Goal: Task Accomplishment & Management: Manage account settings

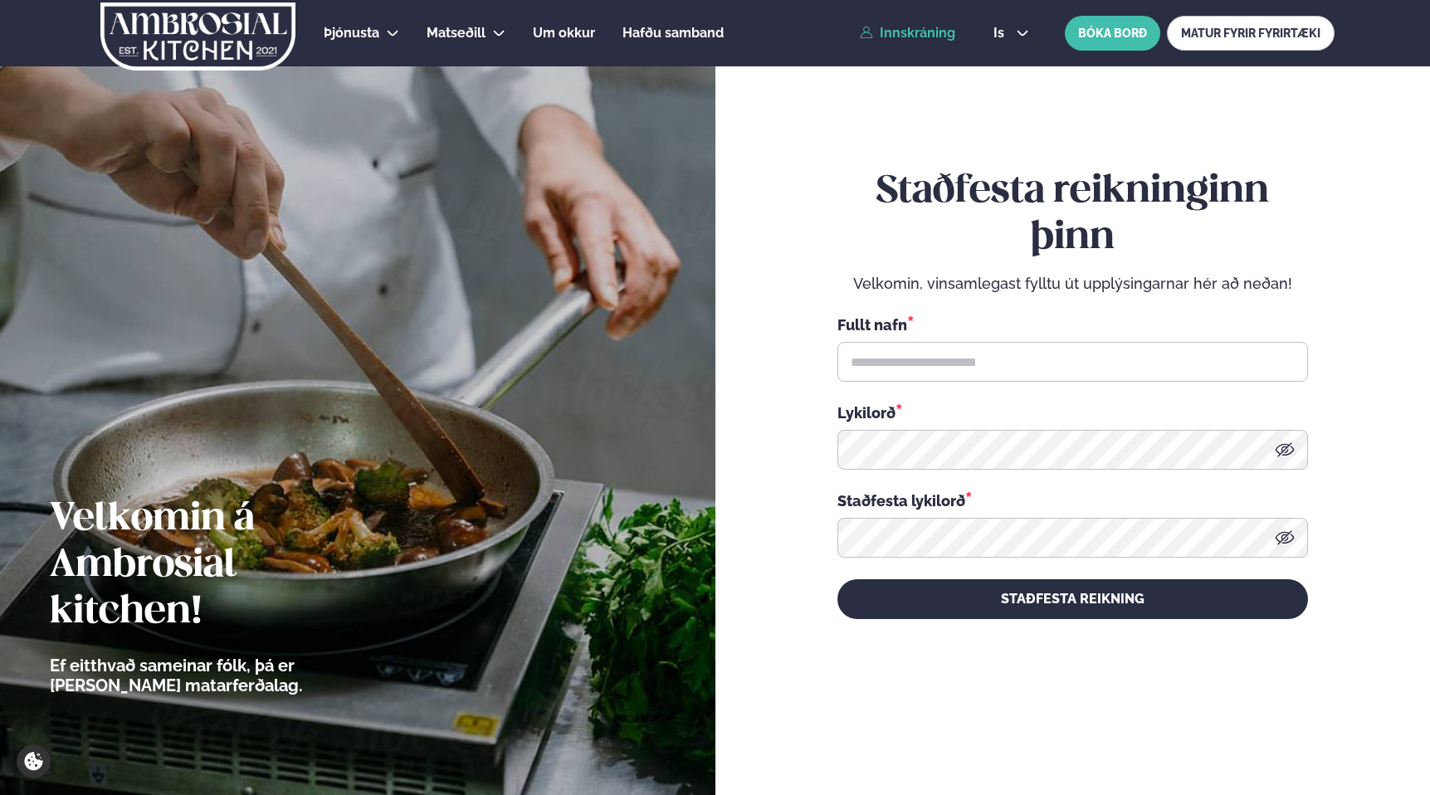
click at [907, 32] on link "Innskráning" at bounding box center [907, 33] width 95 height 15
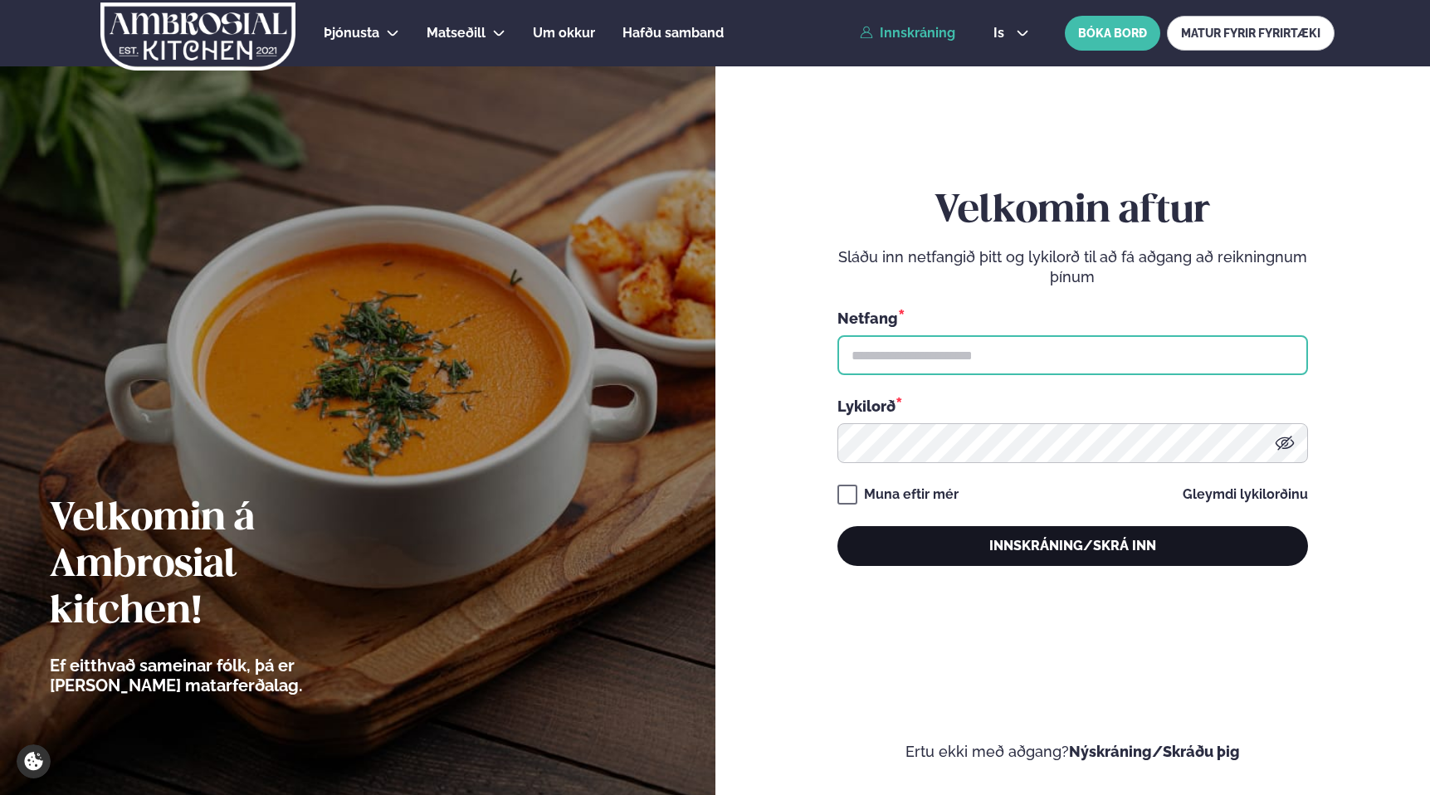
type input "**********"
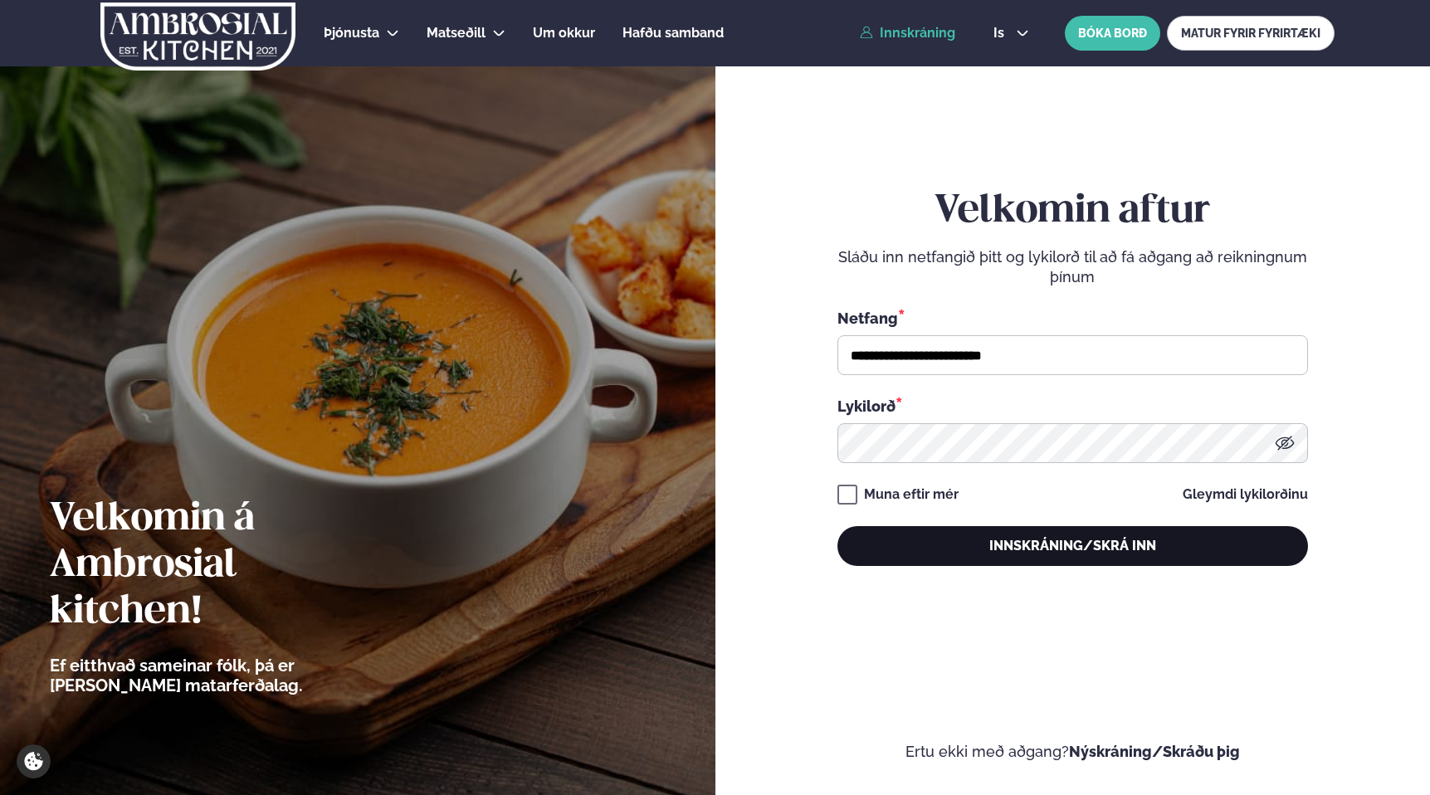
click at [1068, 526] on button "Innskráning/Skrá inn" at bounding box center [1072, 546] width 470 height 40
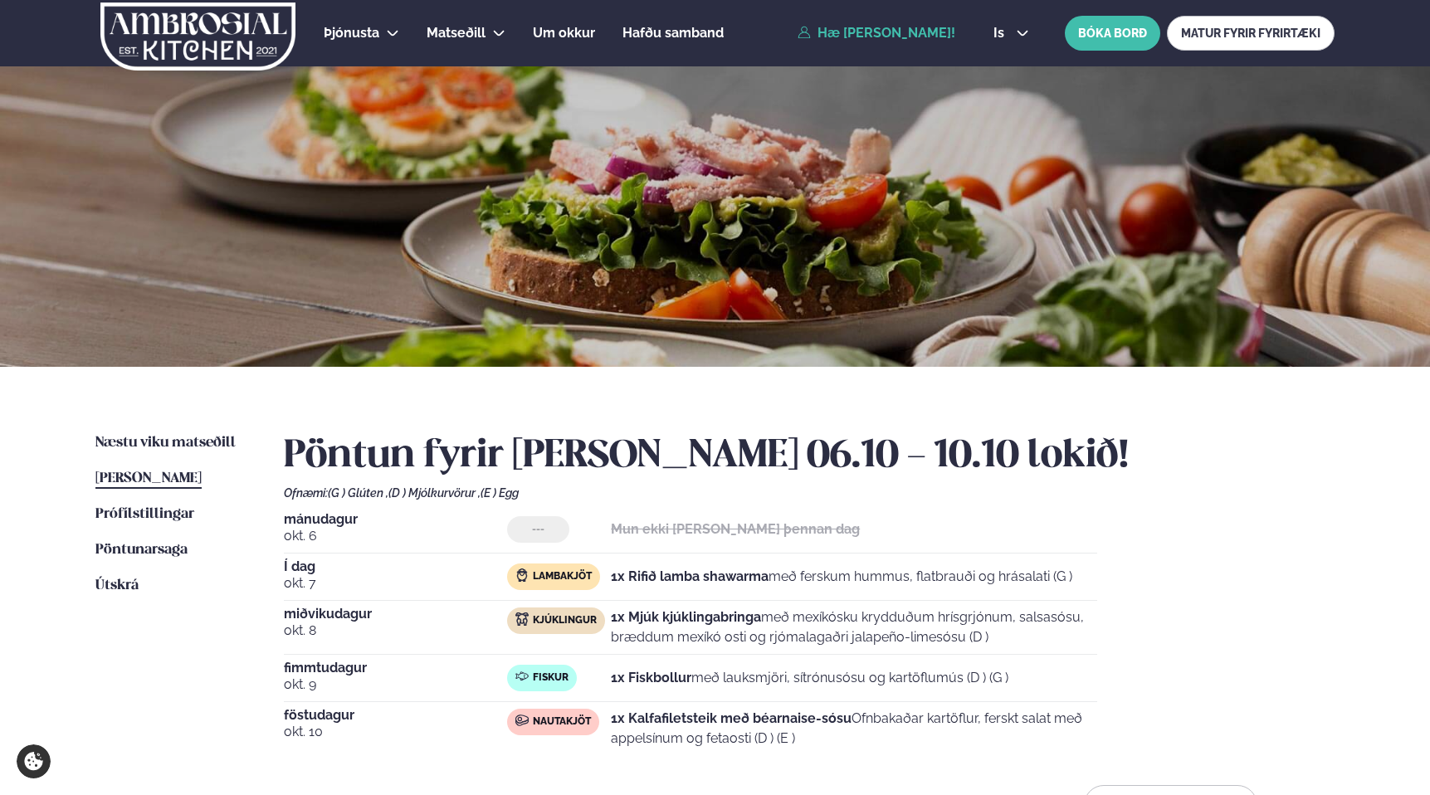
drag, startPoint x: 1095, startPoint y: 563, endPoint x: 1117, endPoint y: 570, distance: 22.8
click at [1117, 570] on div "[DATE] --- Mun ekki [PERSON_NAME] þennan dag Í dag [DATE] Lambakjöt 1x Rifið la…" at bounding box center [809, 634] width 1050 height 242
copy p "1x Rifið lamba shawarma með ferskum hummus, flatbrauði og hrásalati (G )"
click at [1176, 630] on div "[DATE] --- Mun ekki [PERSON_NAME] þennan dag Í dag [DATE] Lambakjöt 1x Rifið la…" at bounding box center [809, 634] width 1050 height 242
